Goal: Task Accomplishment & Management: Use online tool/utility

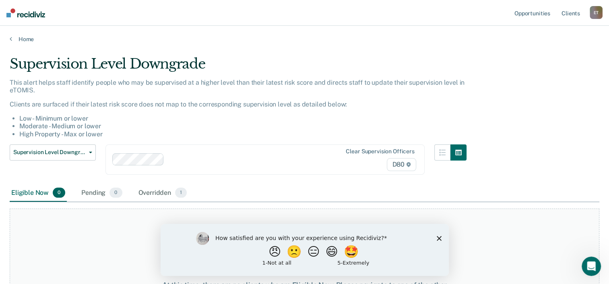
click at [440, 238] on icon "Close survey" at bounding box center [439, 237] width 5 height 5
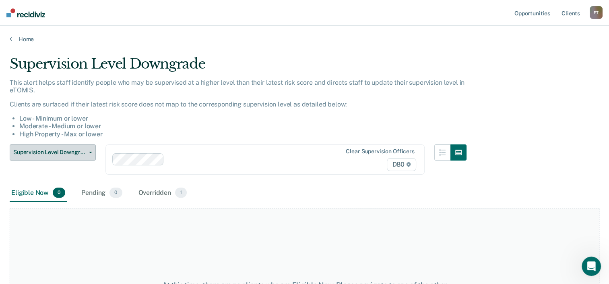
click at [88, 151] on span "button" at bounding box center [89, 152] width 6 height 2
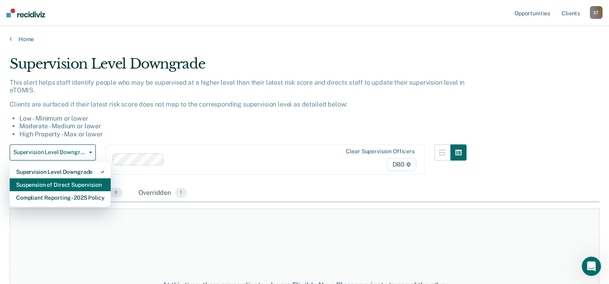
click at [84, 182] on div "Suspension of Direct Supervision" at bounding box center [60, 184] width 88 height 13
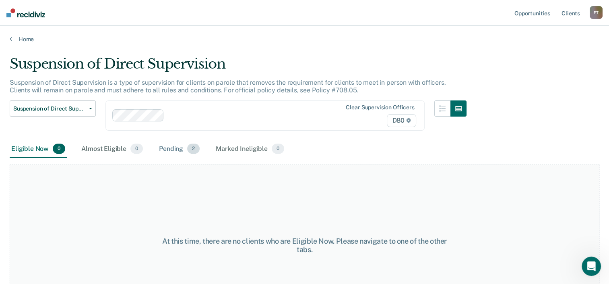
click at [169, 146] on div "Pending 2" at bounding box center [179, 149] width 44 height 18
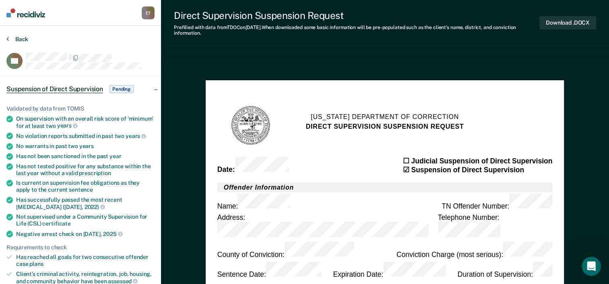
click at [20, 39] on button "Back" at bounding box center [17, 38] width 22 height 7
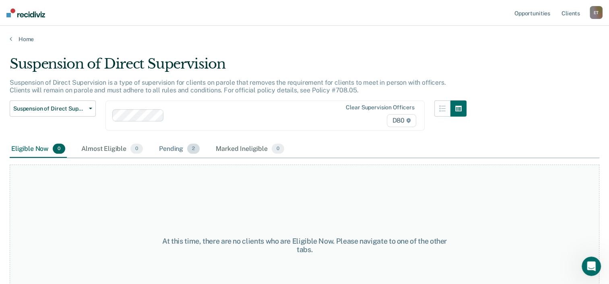
click at [172, 150] on div "Pending 2" at bounding box center [179, 149] width 44 height 18
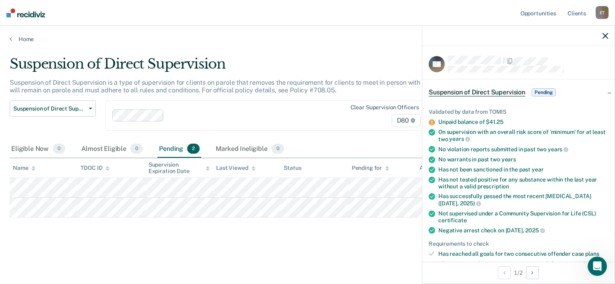
click at [537, 91] on span "Pending" at bounding box center [544, 92] width 24 height 8
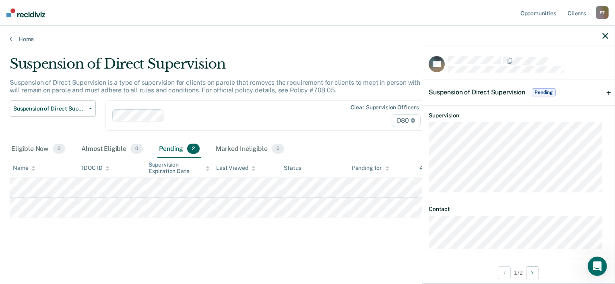
click at [600, 88] on div "Suspension of Direct Supervision Pending" at bounding box center [519, 92] width 193 height 26
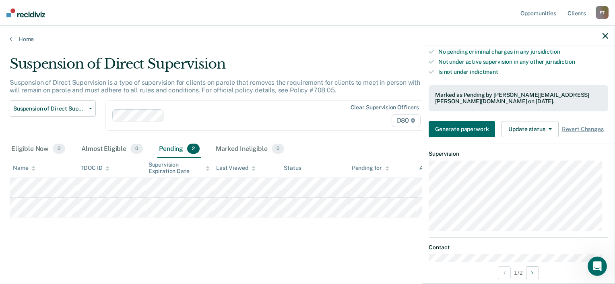
scroll to position [288, 0]
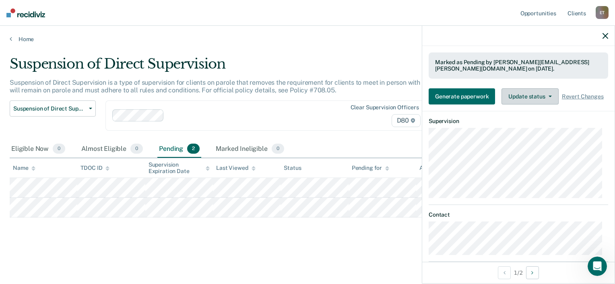
click at [551, 88] on button "Update status" at bounding box center [530, 96] width 57 height 16
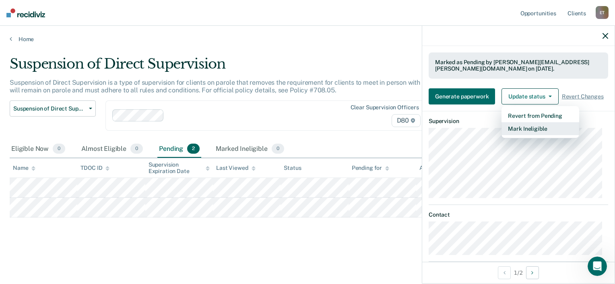
click at [528, 124] on button "Mark Ineligible" at bounding box center [541, 128] width 78 height 13
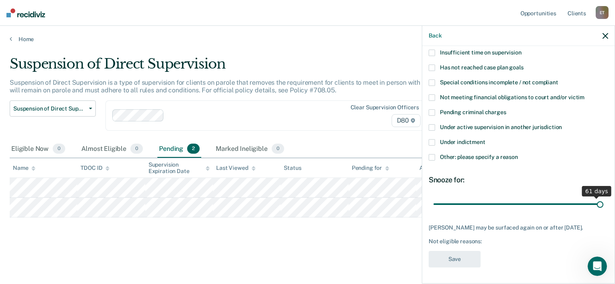
scroll to position [56, 0]
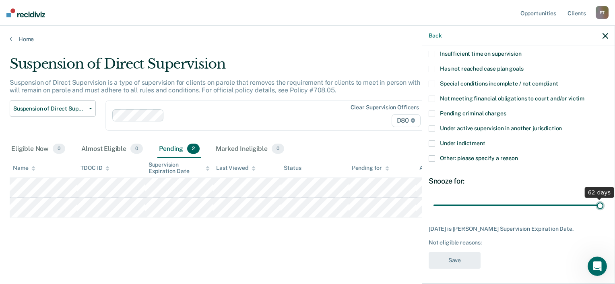
drag, startPoint x: 512, startPoint y: 198, endPoint x: 608, endPoint y: 189, distance: 96.3
click at [604, 198] on input "range" at bounding box center [519, 205] width 170 height 14
type input "62"
drag, startPoint x: 592, startPoint y: 205, endPoint x: 601, endPoint y: 205, distance: 9.3
click at [601, 205] on input "range" at bounding box center [519, 205] width 170 height 14
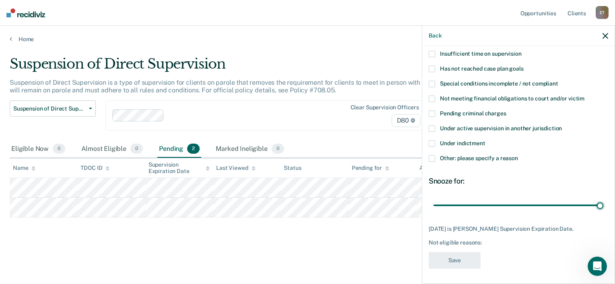
drag, startPoint x: 597, startPoint y: 205, endPoint x: 612, endPoint y: 204, distance: 15.0
click at [604, 204] on input "range" at bounding box center [519, 205] width 170 height 14
click at [524, 255] on div "MP Which of the following requirements has [PERSON_NAME] not met? Insufficient …" at bounding box center [519, 136] width 180 height 274
click at [495, 156] on span "Other: please specify a reason" at bounding box center [479, 158] width 78 height 6
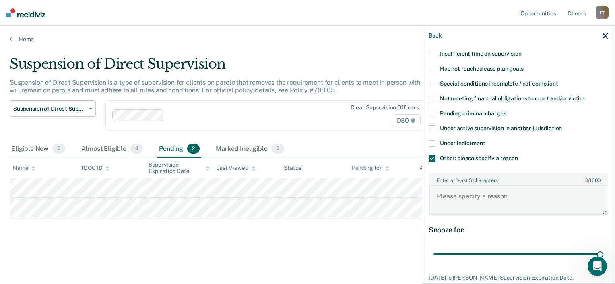
click at [476, 198] on textarea "Enter at least 3 characters 0 / 1600" at bounding box center [519, 200] width 178 height 30
type textarea "d"
type textarea "Does not have phone."
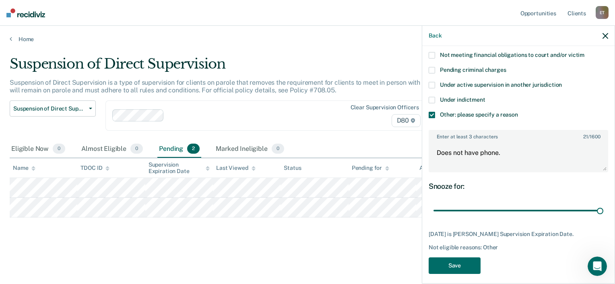
scroll to position [105, 0]
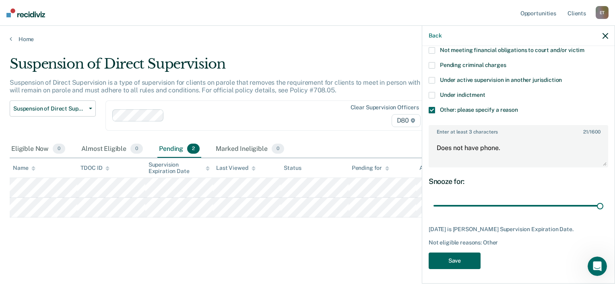
click at [439, 254] on button "Save" at bounding box center [455, 260] width 52 height 17
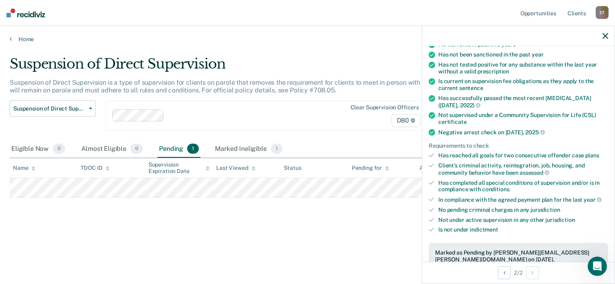
scroll to position [94, 0]
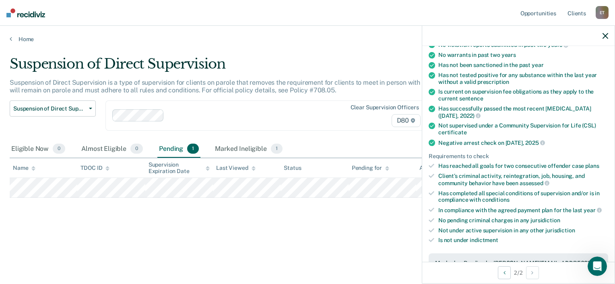
click at [315, 229] on div "Suspension of Direct Supervision Suspension of Direct Supervision is a type of …" at bounding box center [308, 152] width 596 height 193
click at [292, 168] on div "Status" at bounding box center [292, 167] width 17 height 7
click at [303, 165] on th "Status" at bounding box center [315, 168] width 68 height 20
click at [332, 205] on div "Suspension of Direct Supervision Suspension of Direct Supervision is a type of …" at bounding box center [308, 140] width 596 height 168
click at [609, 34] on div at bounding box center [519, 36] width 193 height 20
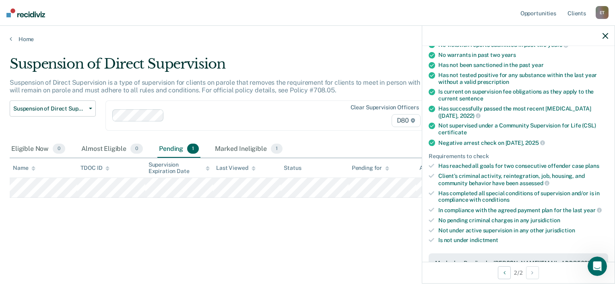
click at [604, 35] on icon "button" at bounding box center [606, 36] width 6 height 6
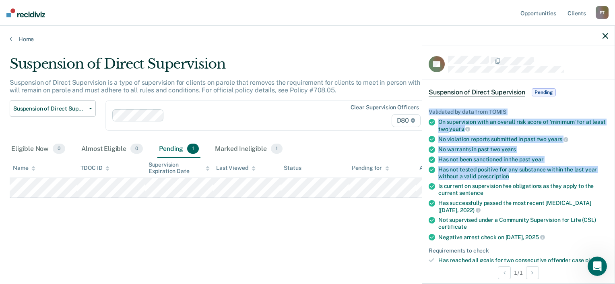
drag, startPoint x: 609, startPoint y: 79, endPoint x: 599, endPoint y: 176, distance: 97.6
click at [599, 176] on div "Suspension of Direct Supervision Pending Validated by data from TOMIS On superv…" at bounding box center [519, 242] width 193 height 327
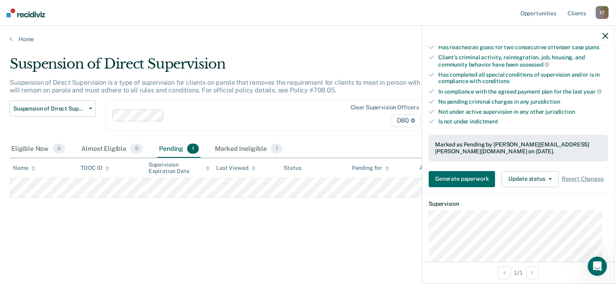
scroll to position [0, 0]
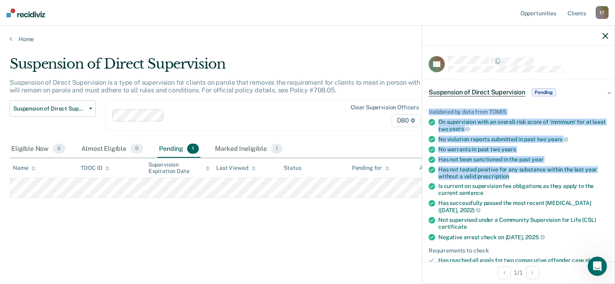
click at [604, 89] on div "Suspension of Direct Supervision Pending" at bounding box center [519, 92] width 193 height 26
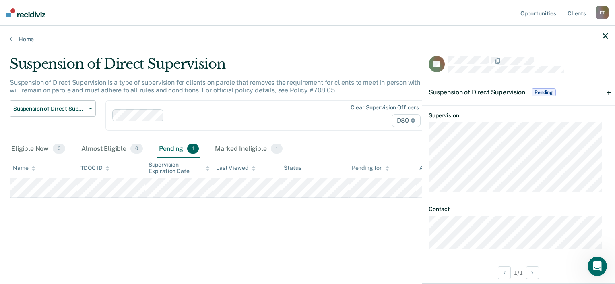
click at [546, 89] on span "Pending" at bounding box center [544, 92] width 24 height 8
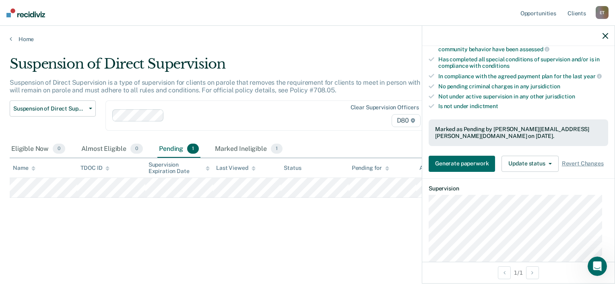
scroll to position [230, 0]
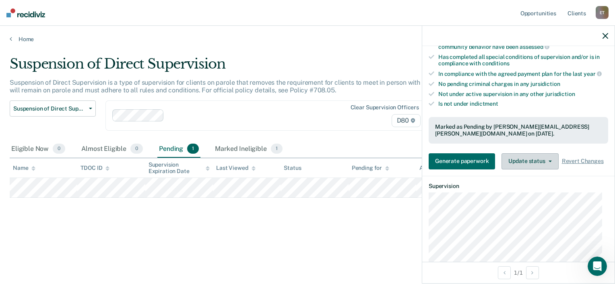
click at [526, 153] on button "Update status" at bounding box center [530, 161] width 57 height 16
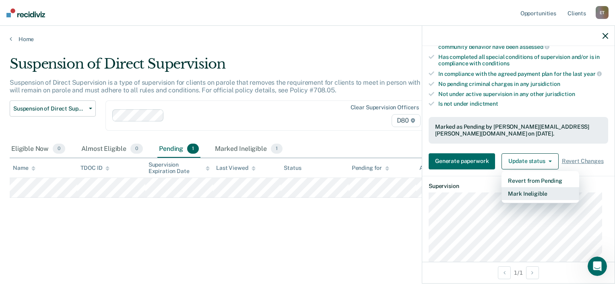
click at [534, 187] on button "Mark Ineligible" at bounding box center [541, 193] width 78 height 13
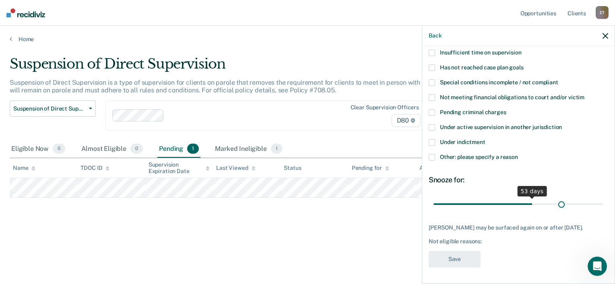
scroll to position [56, 0]
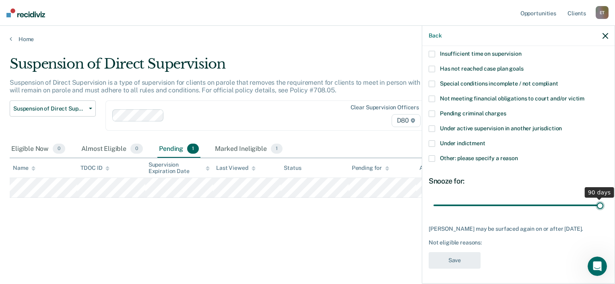
drag, startPoint x: 489, startPoint y: 197, endPoint x: 617, endPoint y: 182, distance: 128.5
type input "90"
click at [604, 198] on input "range" at bounding box center [519, 205] width 170 height 14
click at [461, 155] on span "Other: please specify a reason" at bounding box center [479, 158] width 78 height 6
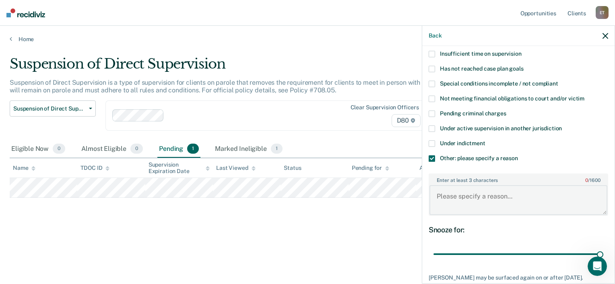
click at [452, 197] on textarea "Enter at least 3 characters 0 / 1600" at bounding box center [519, 200] width 178 height 30
type textarea "Does not want to own a phone."
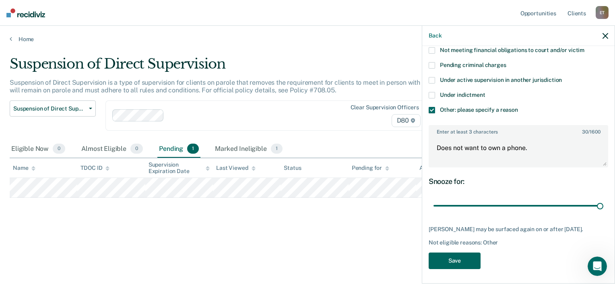
click at [459, 255] on button "Save" at bounding box center [455, 260] width 52 height 17
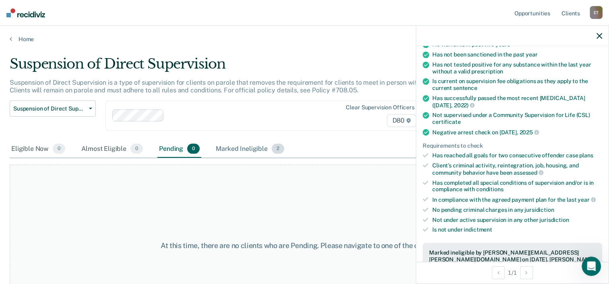
click at [274, 149] on span "2" at bounding box center [278, 148] width 12 height 10
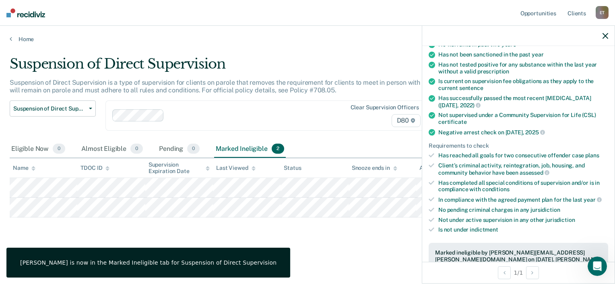
click at [335, 240] on div "Suspension of Direct Supervision Suspension of Direct Supervision is a type of …" at bounding box center [308, 152] width 596 height 193
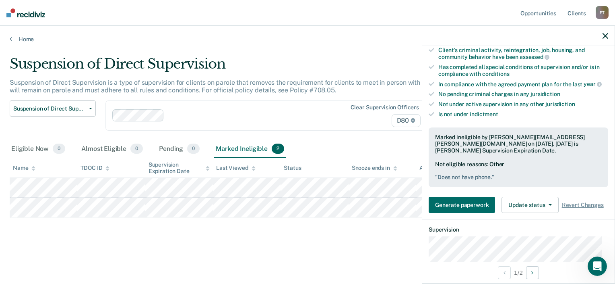
scroll to position [205, 0]
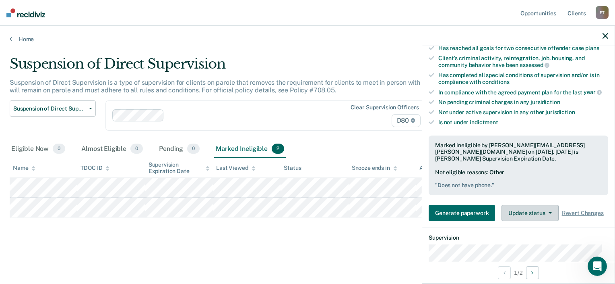
click at [529, 209] on button "Update status" at bounding box center [530, 213] width 57 height 16
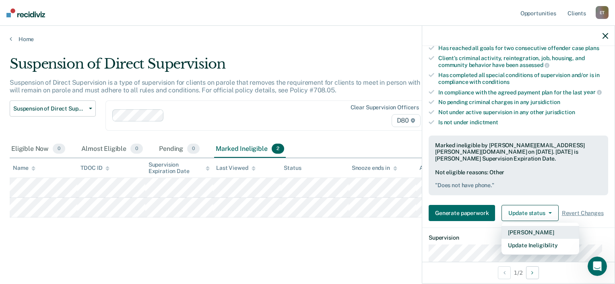
click at [522, 226] on button "[PERSON_NAME]" at bounding box center [541, 232] width 78 height 13
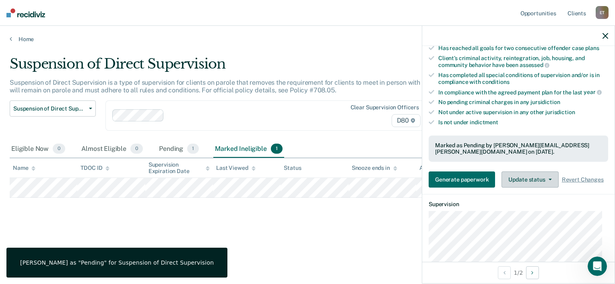
click at [547, 174] on button "Update status" at bounding box center [530, 179] width 57 height 16
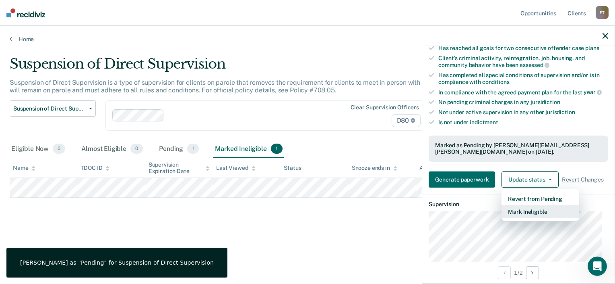
click at [541, 205] on button "Mark Ineligible" at bounding box center [541, 211] width 78 height 13
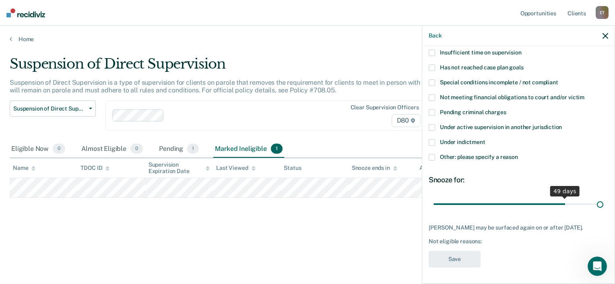
scroll to position [56, 0]
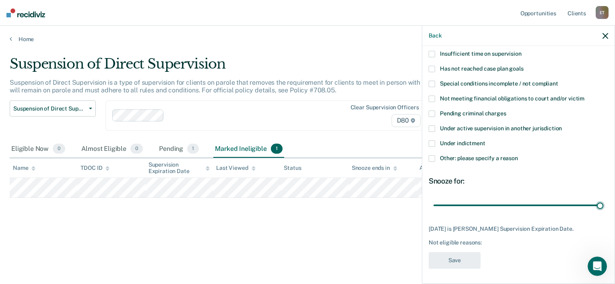
drag, startPoint x: 511, startPoint y: 197, endPoint x: 615, endPoint y: 197, distance: 103.9
type input "62"
click at [604, 198] on input "range" at bounding box center [519, 205] width 170 height 14
click at [490, 161] on label "Other: please specify a reason" at bounding box center [519, 159] width 180 height 8
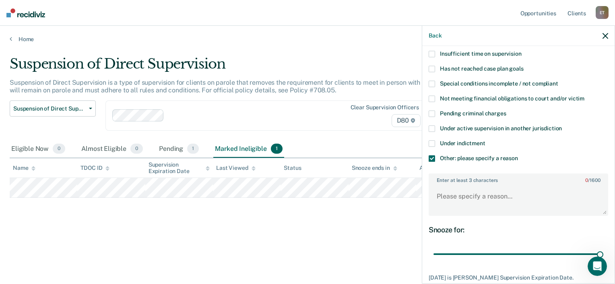
click at [485, 55] on span "Insufficient time on supervision" at bounding box center [481, 53] width 82 height 6
click at [615, 134] on html "Looks like you’re using Internet Explorer 11. For faster loading and a better e…" at bounding box center [307, 142] width 615 height 284
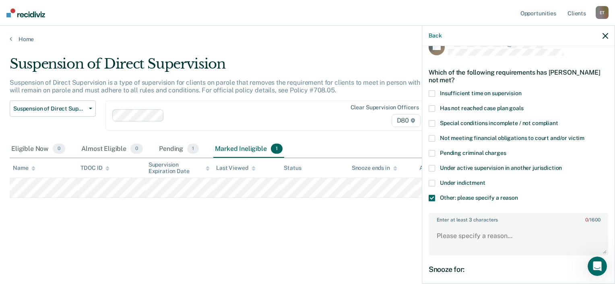
scroll to position [81, 0]
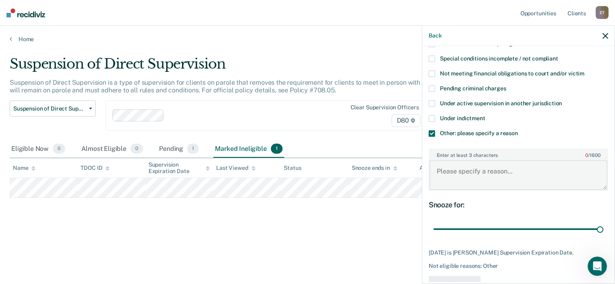
click at [451, 175] on textarea "Enter at least 3 characters 0 / 1600" at bounding box center [519, 175] width 178 height 30
type textarea "Expires in [DATE]."
click at [451, 276] on button "Save" at bounding box center [455, 284] width 52 height 17
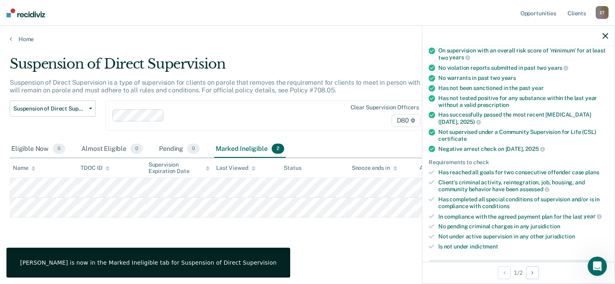
click at [308, 232] on div "Suspension of Direct Supervision Suspension of Direct Supervision is a type of …" at bounding box center [308, 152] width 596 height 193
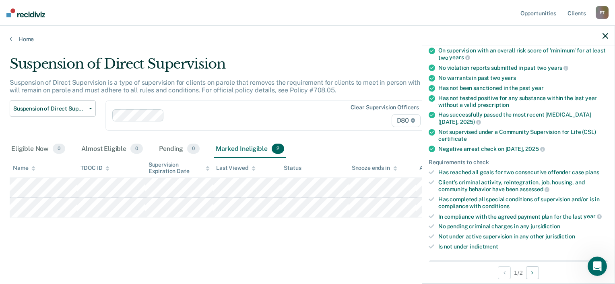
click at [313, 29] on div "Home" at bounding box center [307, 34] width 615 height 17
click at [603, 35] on icon "button" at bounding box center [606, 36] width 6 height 6
